Goal: Information Seeking & Learning: Learn about a topic

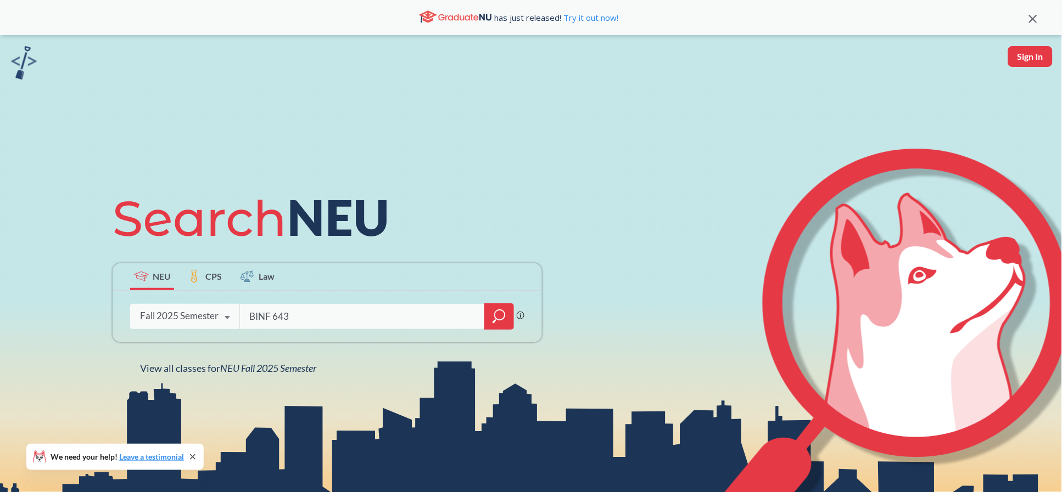
type input "BINF 6430"
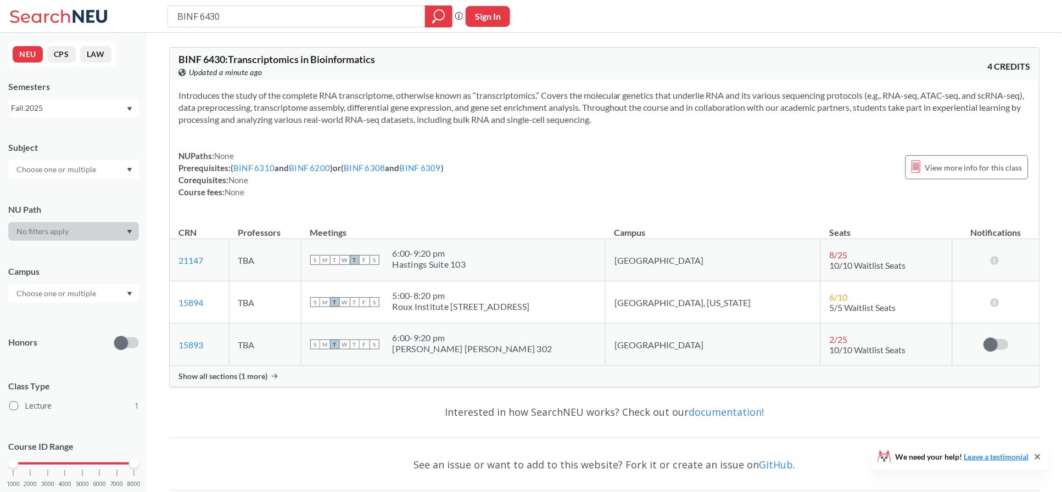
click at [240, 374] on span "Show all sections (1 more)" at bounding box center [222, 377] width 89 height 10
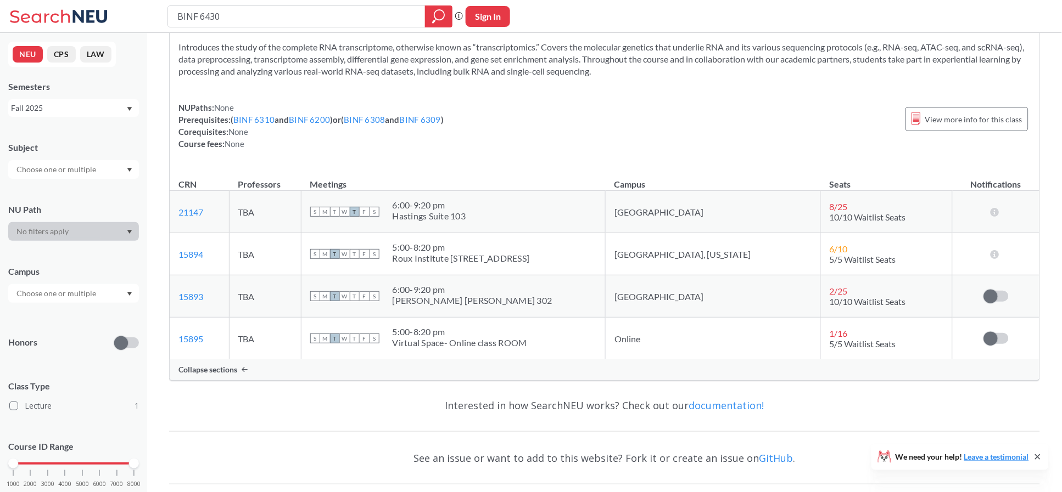
scroll to position [73, 0]
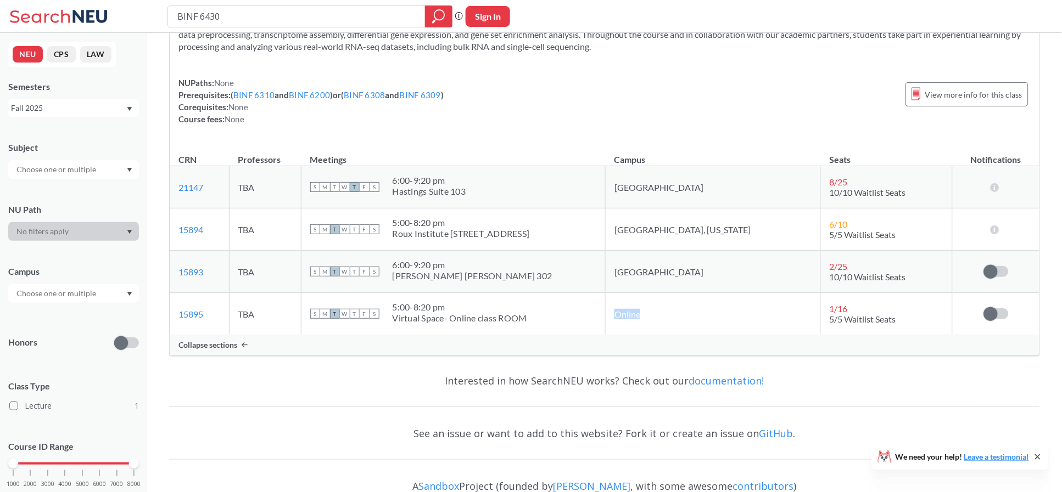
drag, startPoint x: 680, startPoint y: 313, endPoint x: 643, endPoint y: 314, distance: 36.8
click at [643, 314] on td "Online" at bounding box center [712, 314] width 215 height 42
drag, startPoint x: 426, startPoint y: 306, endPoint x: 450, endPoint y: 314, distance: 24.8
click at [450, 307] on div "S M T W T F S 5:00 - 8:20 pm Virtual Space- Online class ROOM" at bounding box center [453, 314] width 286 height 24
drag, startPoint x: 439, startPoint y: 322, endPoint x: 568, endPoint y: 317, distance: 128.5
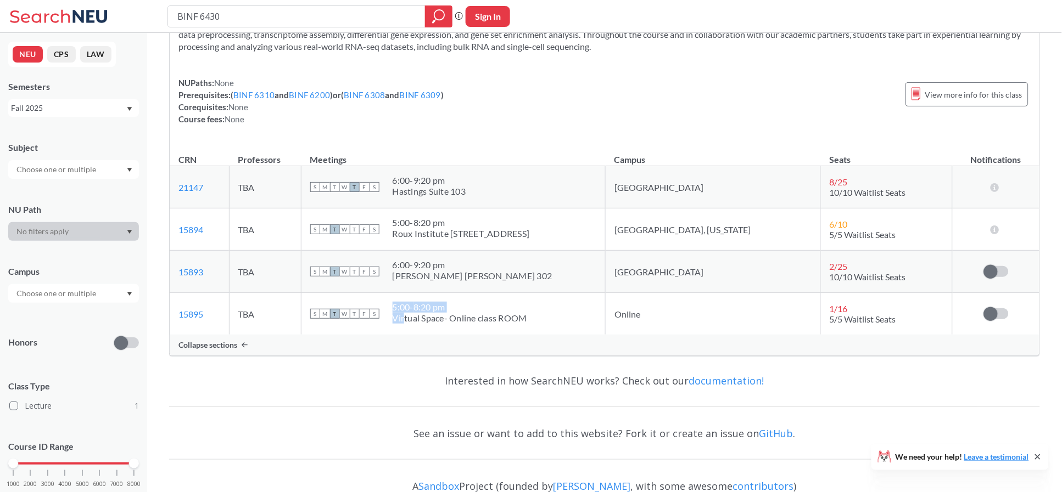
click at [569, 317] on div "S M T W T F S 5:00 - 8:20 pm Virtual Space- Online class ROOM" at bounding box center [453, 314] width 286 height 24
drag, startPoint x: 428, startPoint y: 308, endPoint x: 482, endPoint y: 307, distance: 54.4
click at [482, 307] on div "5:00 - 8:20 pm" at bounding box center [459, 307] width 134 height 11
click at [190, 314] on link "15895" at bounding box center [190, 314] width 25 height 10
